Goal: Information Seeking & Learning: Check status

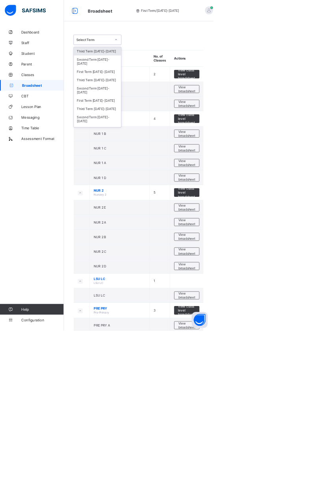
click at [159, 112] on div "Third Term [DATE]-[DATE]" at bounding box center [144, 118] width 70 height 12
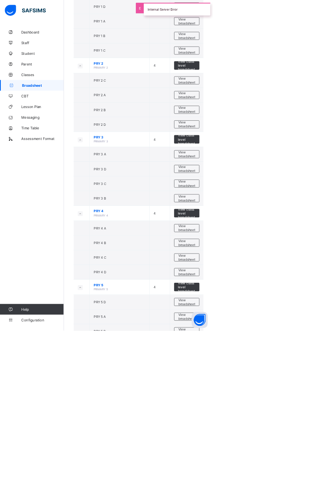
scroll to position [634, 0]
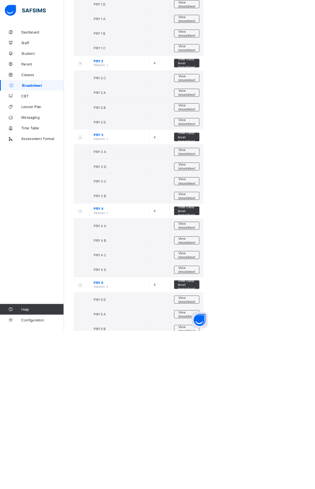
click at [276, 286] on span "View broadsheet" at bounding box center [276, 289] width 25 height 12
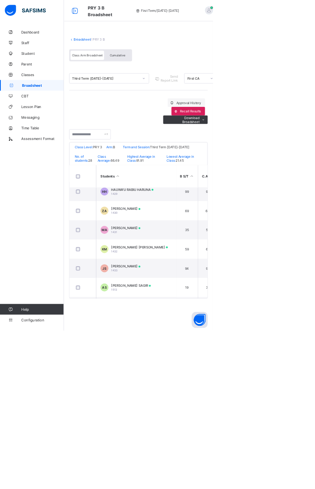
scroll to position [341, 0]
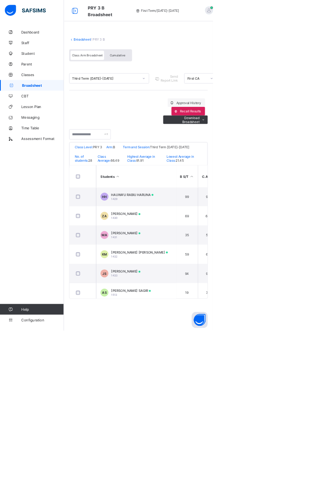
click at [208, 352] on div "MUSA GHANI ABUBAKAR 1431" at bounding box center [185, 348] width 43 height 12
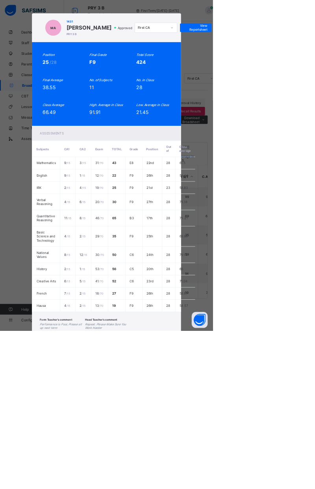
click at [237, 73] on div "MA 1431 MUSA GHANI ABUBAKAR PRY 3 B Approved First CA View Reportsheet Position…" at bounding box center [157, 244] width 315 height 489
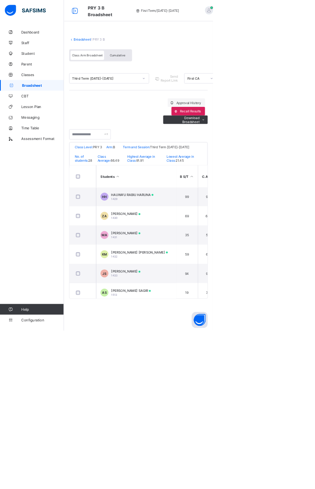
click at [183, 81] on span "Cumulative" at bounding box center [173, 82] width 23 height 6
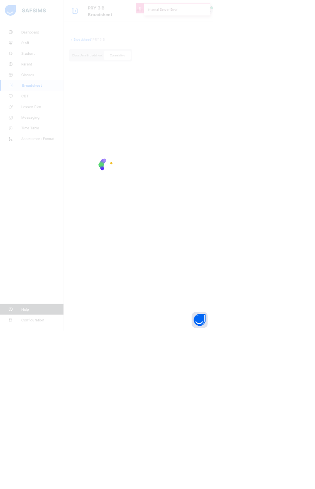
click at [178, 80] on div at bounding box center [157, 244] width 315 height 489
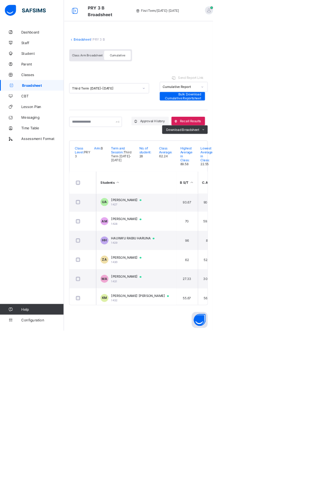
scroll to position [311, 0]
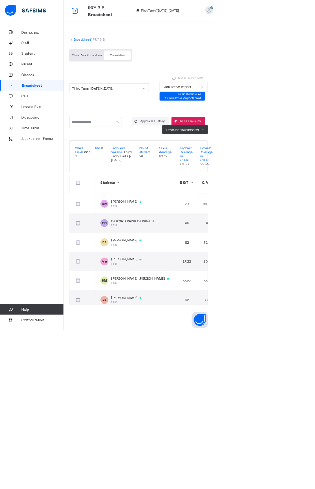
click at [216, 387] on span "[PERSON_NAME]" at bounding box center [190, 383] width 52 height 6
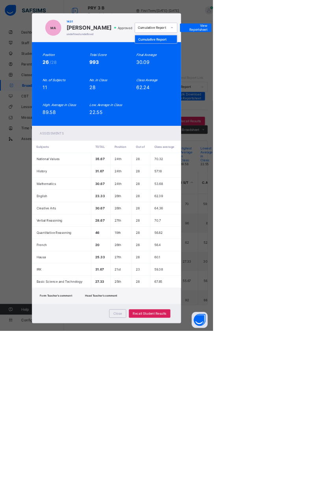
click at [262, 64] on div "Cumulative Report" at bounding box center [231, 58] width 62 height 12
click at [307, 47] on span "View Reportsheet" at bounding box center [289, 41] width 35 height 12
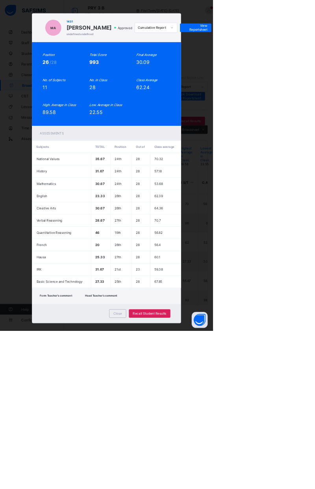
click at [57, 349] on div "MA 1431 MUSA GHANI ABUBAKAR undefined undefined Approved Cumulative Report View…" at bounding box center [157, 244] width 315 height 489
click at [307, 47] on span "View Reportsheet" at bounding box center [289, 41] width 35 height 12
click at [315, 257] on div "MA 1431 MUSA GHANI ABUBAKAR undefined undefined Approved Cumulative Report View…" at bounding box center [157, 244] width 315 height 489
click at [75, 288] on div "MA 1431 MUSA GHANI ABUBAKAR undefined undefined Approved Cumulative Report View…" at bounding box center [157, 244] width 315 height 489
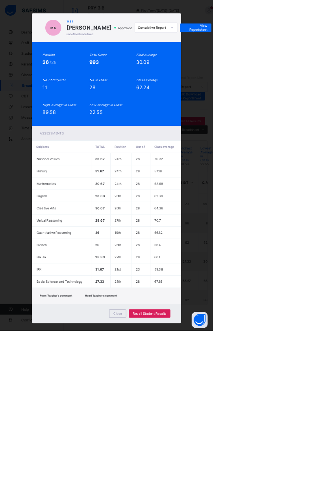
click at [307, 47] on span "View Reportsheet" at bounding box center [289, 41] width 35 height 12
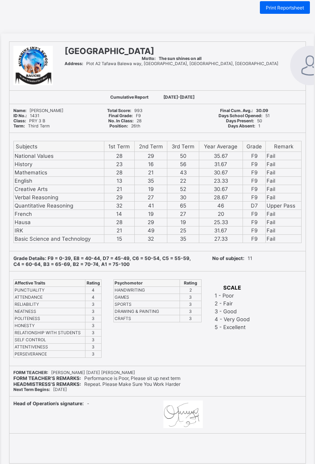
scroll to position [20, 0]
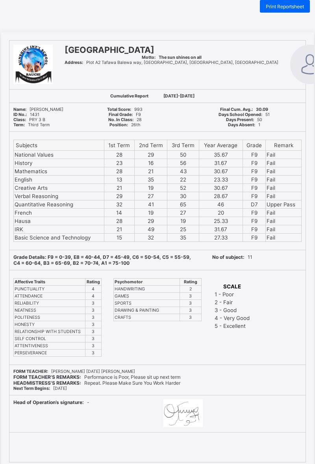
click at [268, 36] on div "SUNSHINE INTERNATIONAL SCHOOL Motto: The sun shines on all Address: Plot A2 [GE…" at bounding box center [157, 251] width 313 height 438
